Goal: Task Accomplishment & Management: Manage account settings

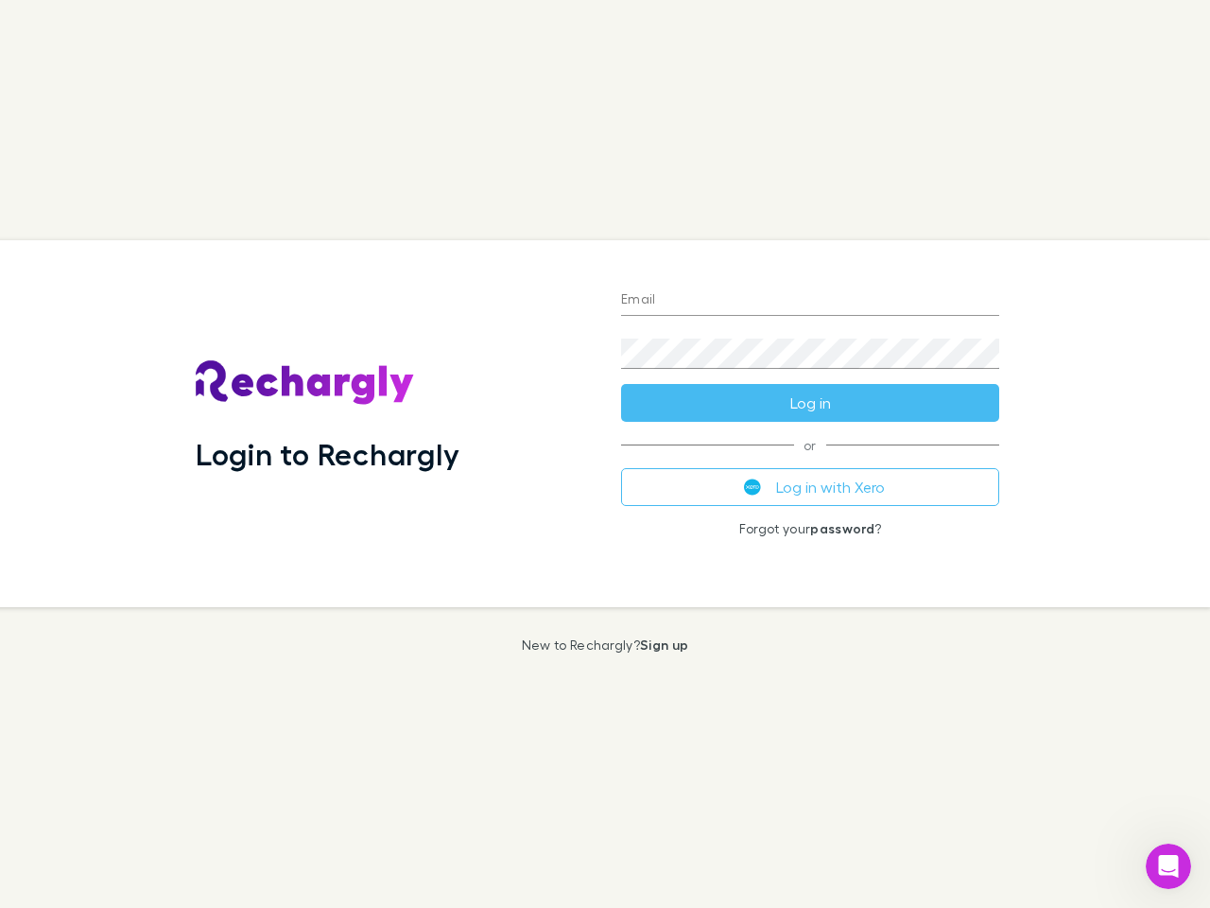
click at [605, 454] on div "Login to Rechargly" at bounding box center [394, 423] width 426 height 367
click at [810, 301] on input "Email" at bounding box center [810, 301] width 378 height 30
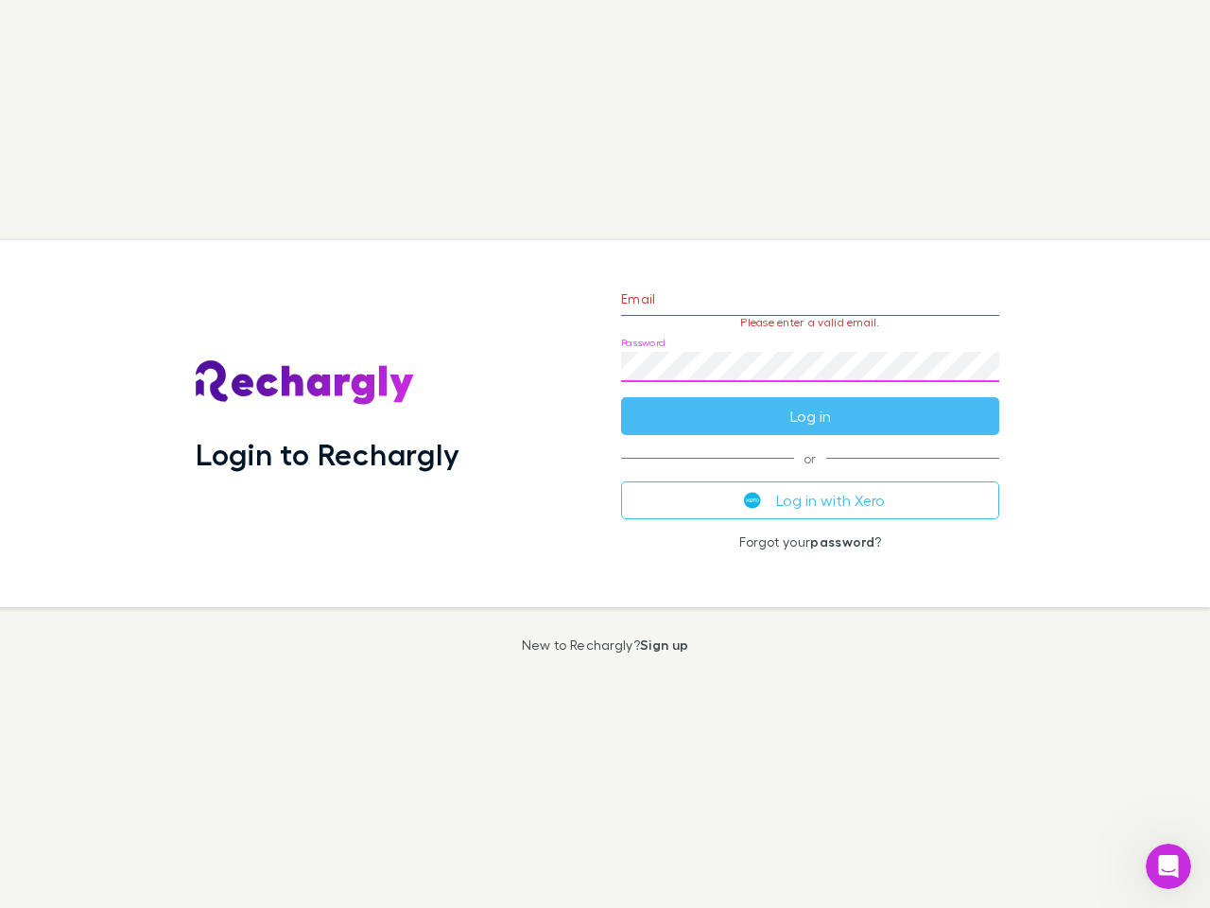
click at [810, 403] on form "Email Please enter a valid email. Password Log in" at bounding box center [810, 352] width 378 height 165
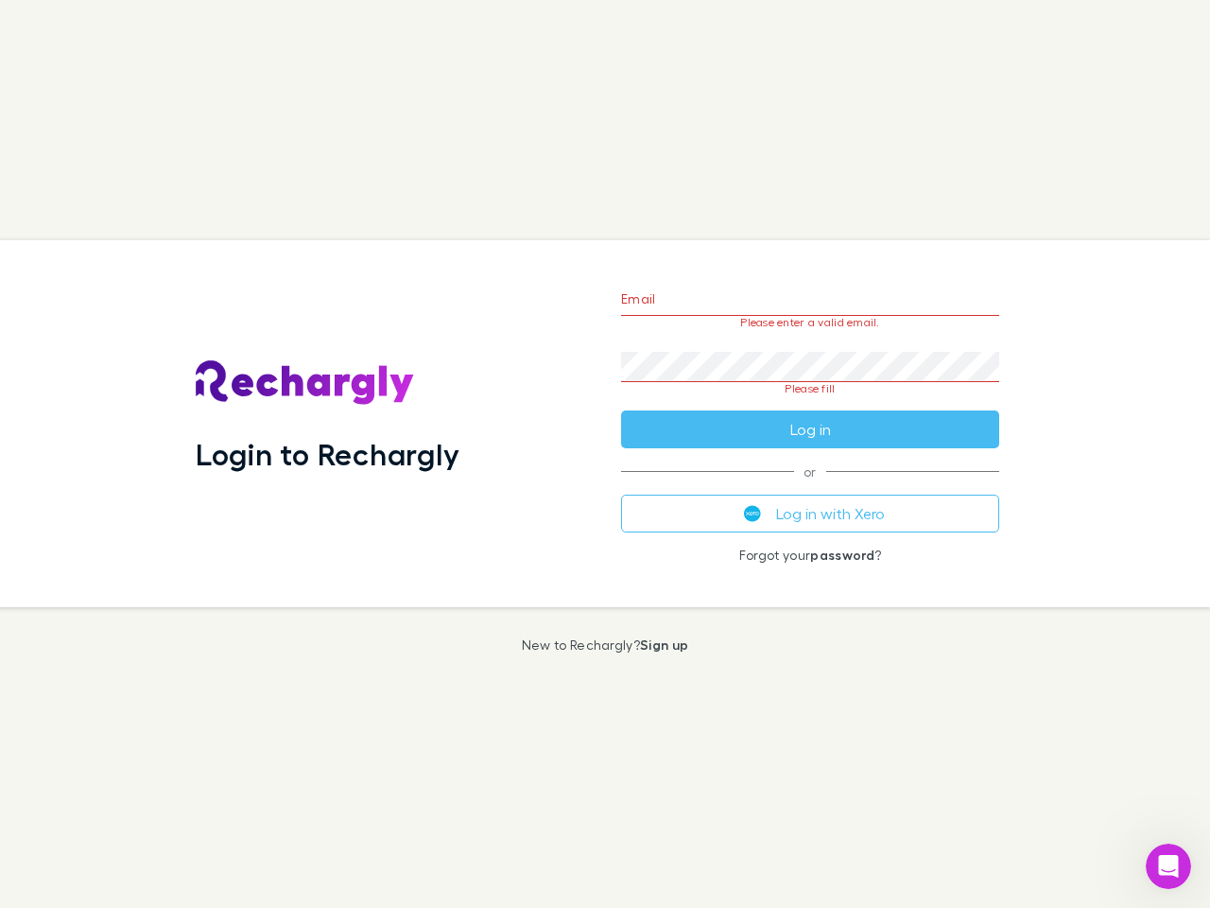
click at [810, 487] on div "Email Please enter a valid email. Password Please fill Log in or Log in with Xe…" at bounding box center [810, 423] width 409 height 367
